Goal: Book appointment/travel/reservation

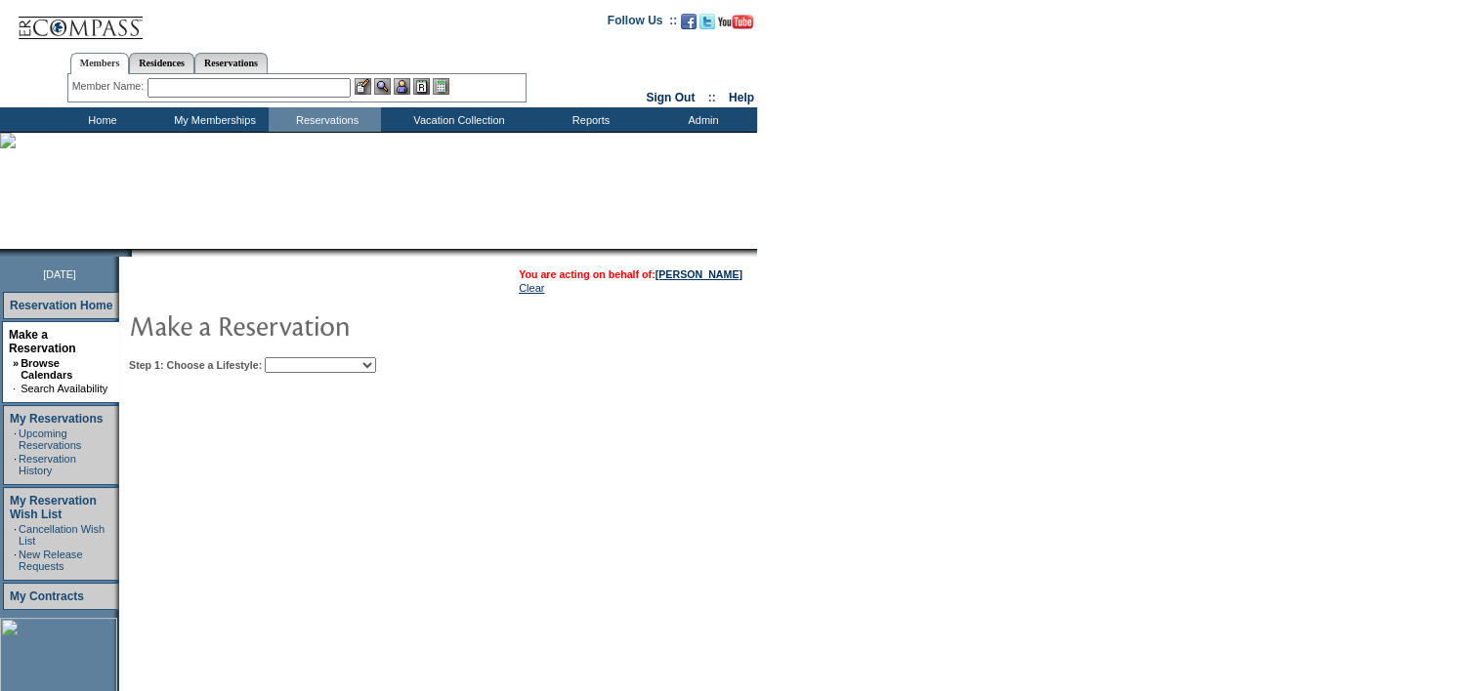
click at [359, 369] on select "Beach Leisure Metropolitan Mountain OIAL for Adventure OIAL for Couples OIAL fo…" at bounding box center [320, 365] width 111 height 16
select select "Mountain"
click at [298, 357] on select "Beach Leisure Metropolitan Mountain OIAL for Adventure OIAL for Couples OIAL fo…" at bounding box center [320, 365] width 111 height 16
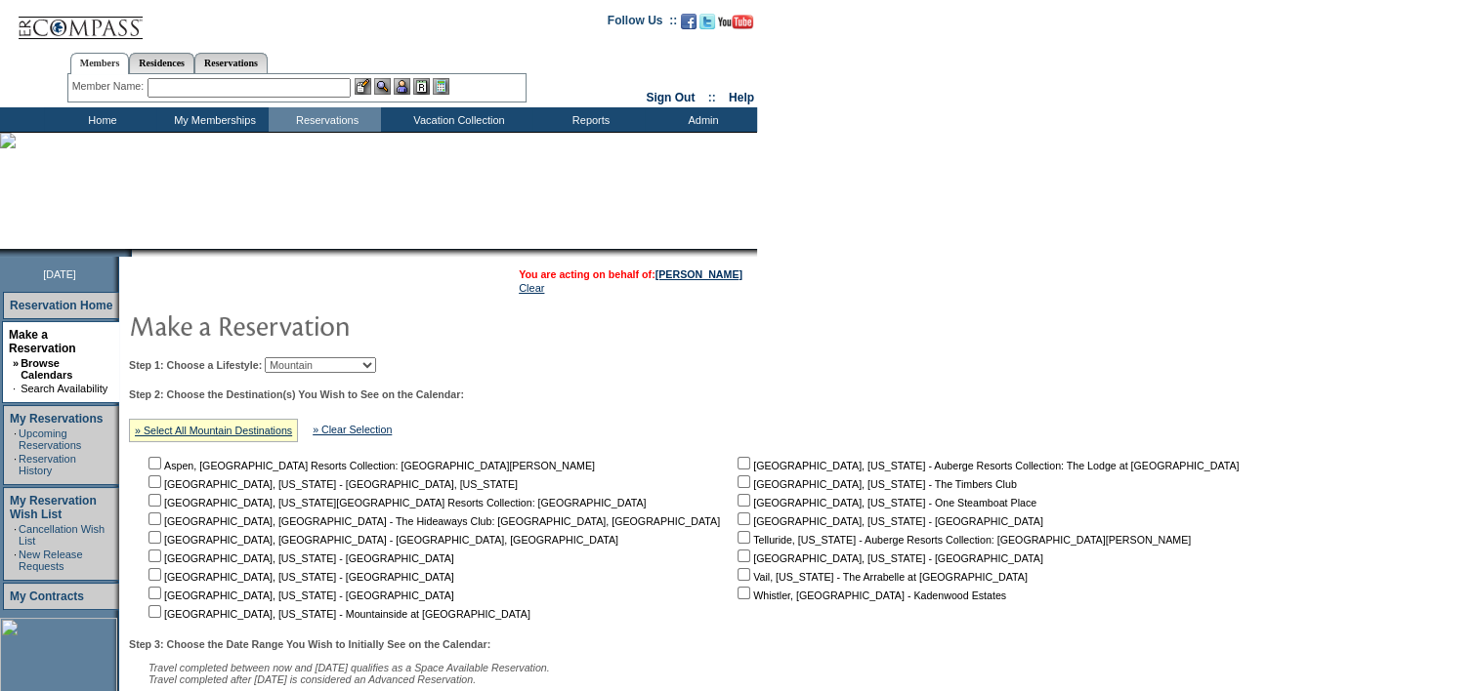
click at [246, 87] on input "text" at bounding box center [248, 88] width 203 height 20
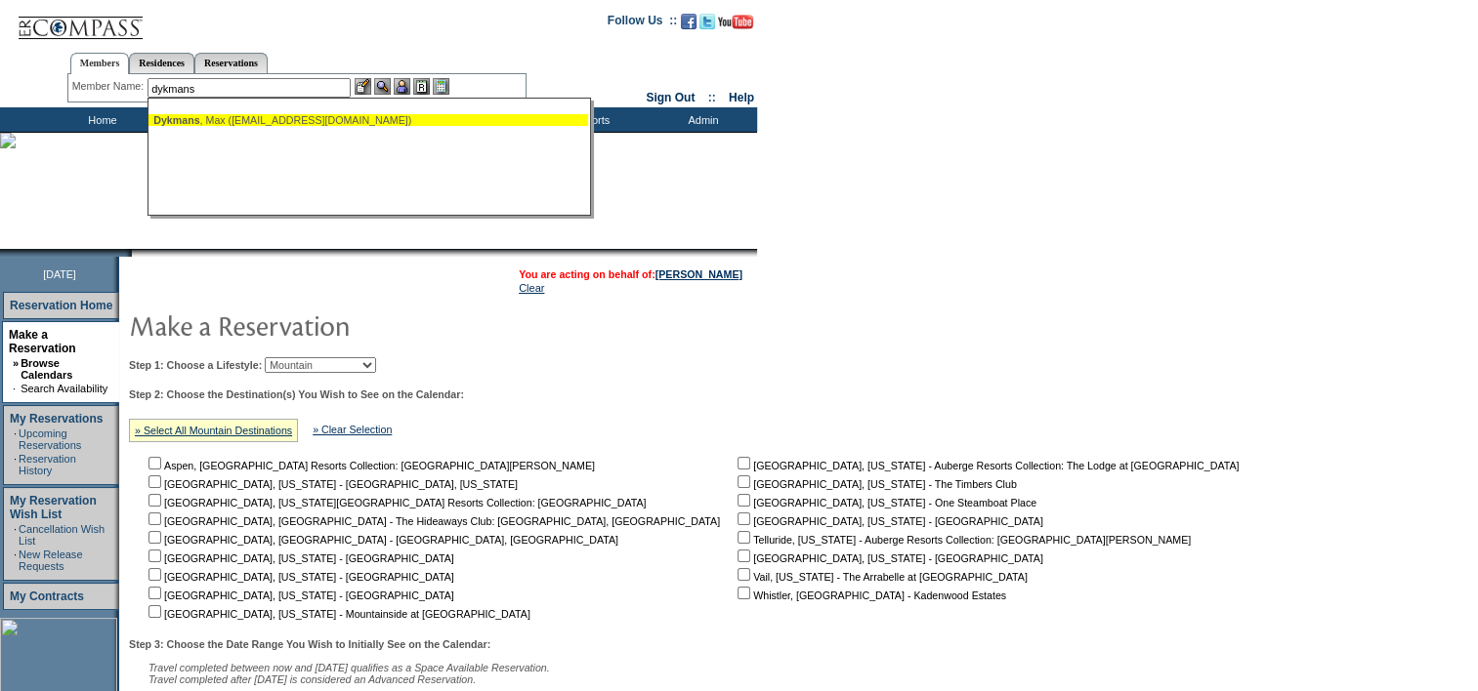
click at [240, 121] on div "[PERSON_NAME] ([EMAIL_ADDRESS][DOMAIN_NAME])" at bounding box center [368, 120] width 430 height 12
type input "[PERSON_NAME] ([EMAIL_ADDRESS][DOMAIN_NAME])"
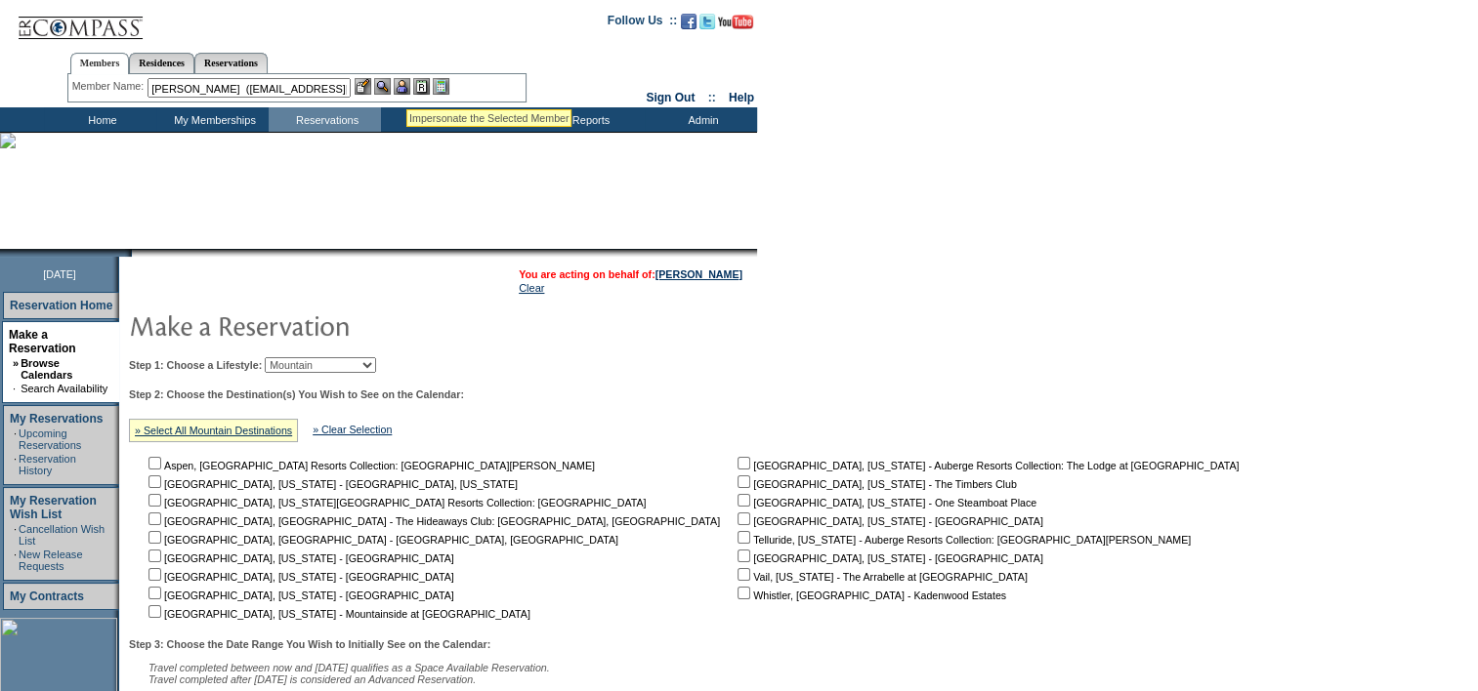
click at [406, 86] on img at bounding box center [402, 86] width 17 height 17
click at [733, 576] on nobr "Vail, [US_STATE] - The Arrabelle at [GEOGRAPHIC_DATA]" at bounding box center [880, 577] width 294 height 12
click at [737, 574] on input "checkbox" at bounding box center [743, 574] width 13 height 13
checkbox input "true"
click at [161, 483] on input "checkbox" at bounding box center [154, 482] width 13 height 13
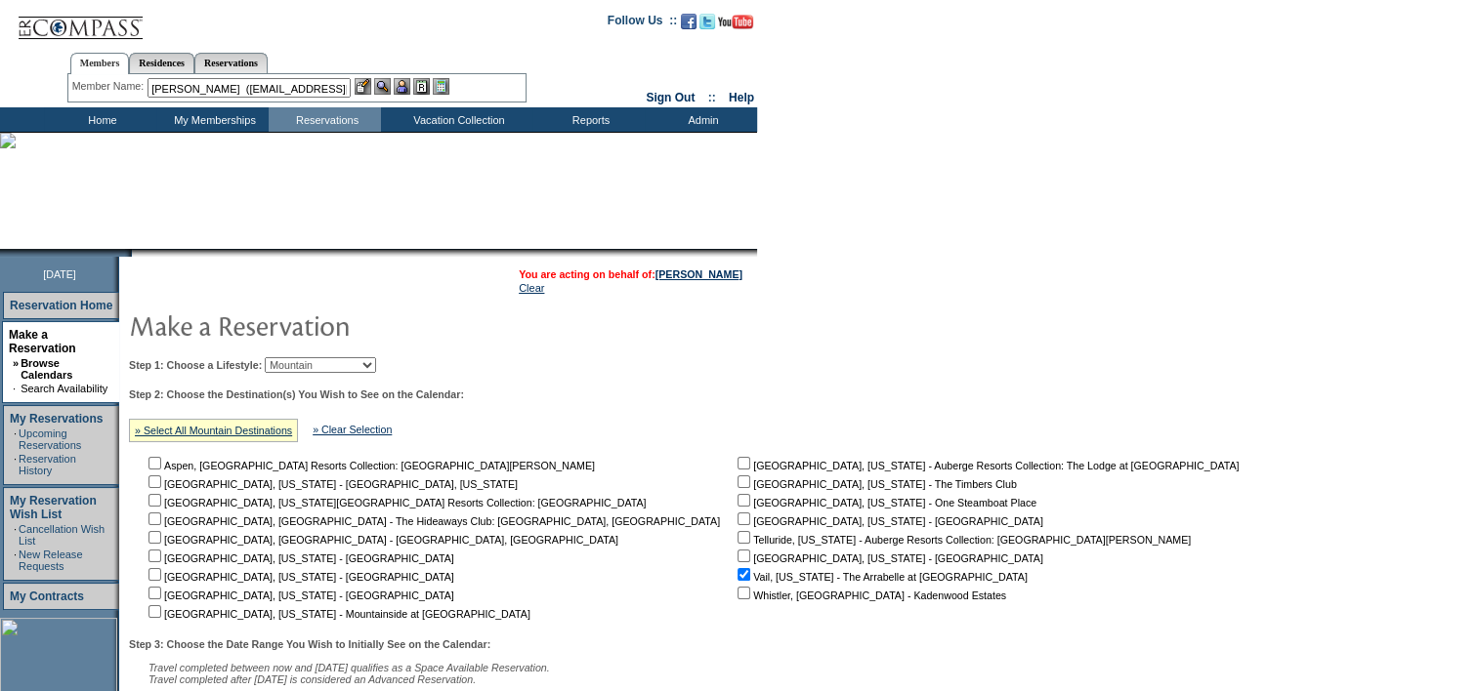
checkbox input "true"
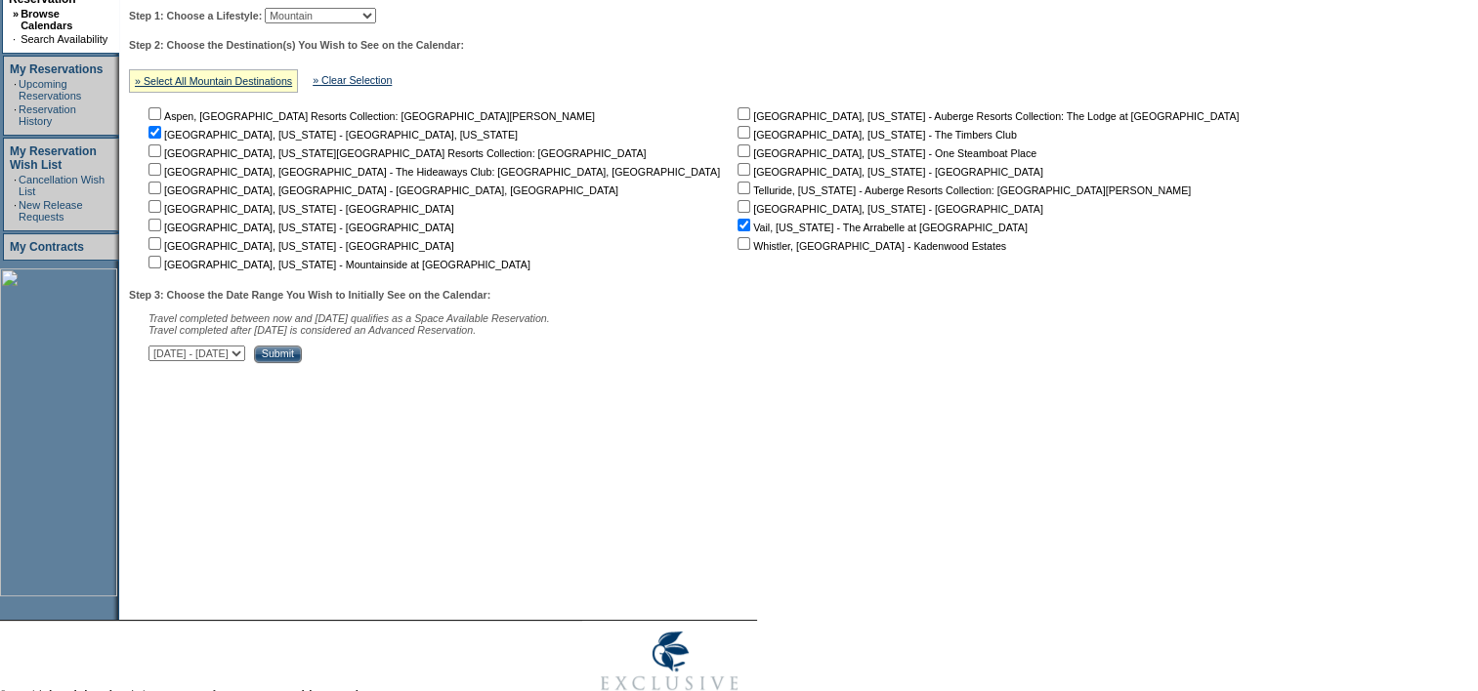
scroll to position [352, 0]
click at [245, 348] on select "[DATE] - [DATE] [DATE] - [DATE] [DATE] - [DATE] [DATE] - [DATE] [DATE] - [DATE]…" at bounding box center [196, 352] width 97 height 16
select select "[DATE]|[DATE]"
click at [158, 348] on select "[DATE] - [DATE] [DATE] - [DATE] [DATE] - [DATE] [DATE] - [DATE] [DATE] - [DATE]…" at bounding box center [196, 352] width 97 height 16
click at [302, 357] on input "Submit" at bounding box center [278, 353] width 48 height 18
